Goal: Task Accomplishment & Management: Use online tool/utility

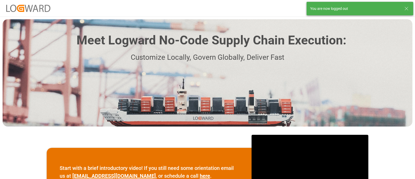
click at [405, 7] on icon at bounding box center [407, 8] width 6 height 6
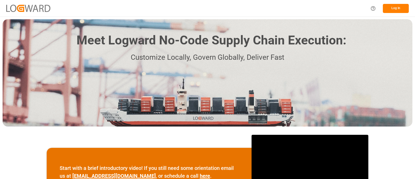
click at [391, 8] on button "Log In" at bounding box center [396, 8] width 26 height 9
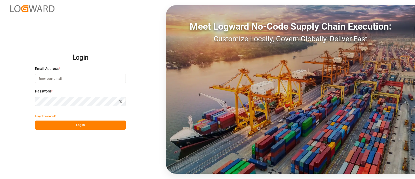
click at [104, 79] on input at bounding box center [80, 78] width 91 height 9
type input "[PERSON_NAME][EMAIL_ADDRESS][PERSON_NAME][DOMAIN_NAME]"
click at [113, 126] on button "Log In" at bounding box center [80, 124] width 91 height 9
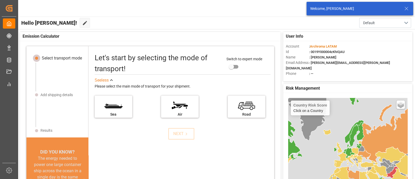
click at [407, 8] on line at bounding box center [406, 8] width 3 height 3
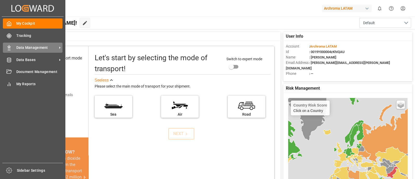
click at [31, 46] on span "Data Management" at bounding box center [36, 47] width 41 height 5
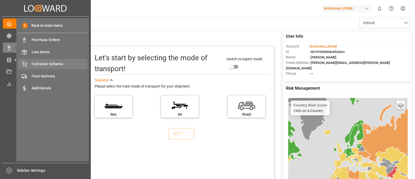
click at [58, 65] on span "Container Schema" at bounding box center [60, 63] width 56 height 5
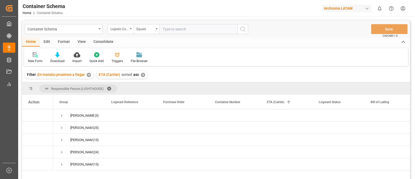
click at [90, 74] on div "✕" at bounding box center [89, 75] width 4 height 4
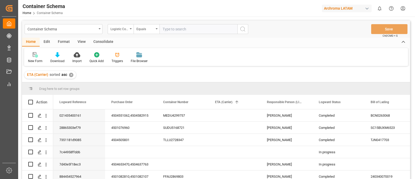
click at [71, 76] on div "✕" at bounding box center [71, 75] width 4 height 4
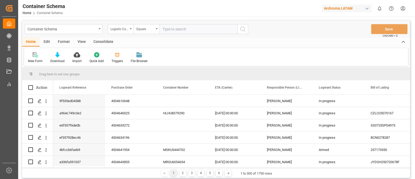
click at [46, 43] on div "Edit" at bounding box center [47, 42] width 14 height 9
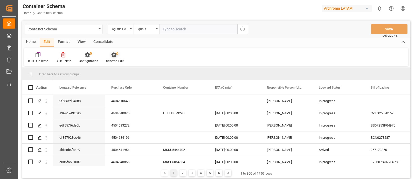
click at [116, 56] on icon at bounding box center [114, 54] width 7 height 5
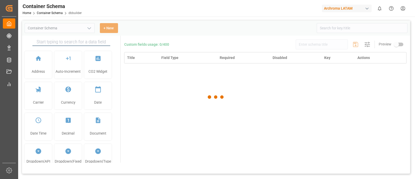
type input "Container Schema"
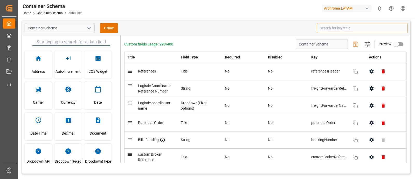
click at [332, 28] on input at bounding box center [362, 28] width 91 height 10
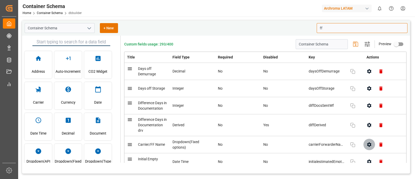
click at [368, 146] on icon "button" at bounding box center [369, 144] width 4 height 4
type input "ff"
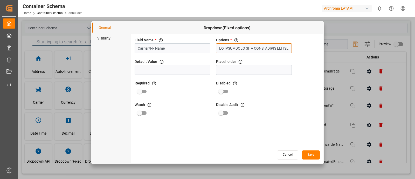
click at [277, 47] on input "text" at bounding box center [254, 48] width 76 height 10
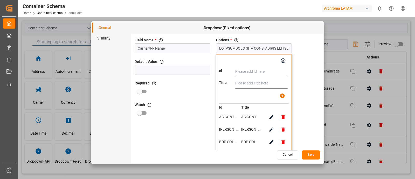
paste input "VISA FREIGHT SOLUTIONS, S.A. DE C.V."
type input "VISA FREIGHT SOLUTIONS, S.A. DE C.V."
click at [258, 86] on input "text" at bounding box center [261, 83] width 52 height 10
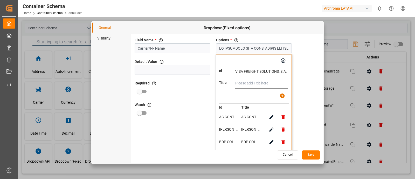
click at [258, 86] on input "text" at bounding box center [261, 83] width 52 height 10
paste input "VISA FREIGHT SOLUTIONS, S.A. DE C.V."
type input "VISA FREIGHT SOLUTIONS, S.A. DE C.V."
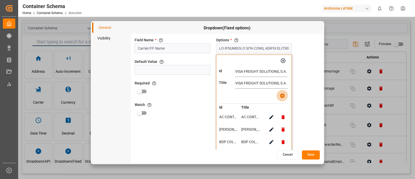
click at [281, 96] on icon "button" at bounding box center [282, 95] width 5 height 5
type input "LO IPSUMDOLO SITA CONS, ADIPIS ELITSEDDOE, TEM INCIDIDU U.L.E, DOL MAGNAALIQUAE…"
click at [282, 63] on icon "button" at bounding box center [283, 60] width 5 height 5
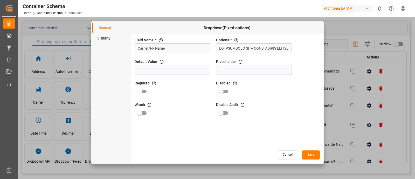
click at [310, 156] on button "Save" at bounding box center [311, 154] width 18 height 9
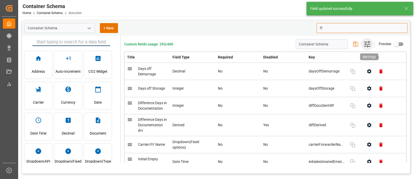
type input "f"
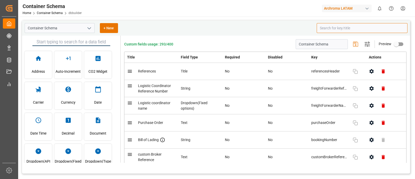
click at [340, 28] on input at bounding box center [362, 28] width 91 height 10
click at [294, 15] on div "Container Schema Home Container Schema dbbuilder Archroma LATAM 0 Notifications…" at bounding box center [215, 8] width 401 height 17
